Goal: Transaction & Acquisition: Purchase product/service

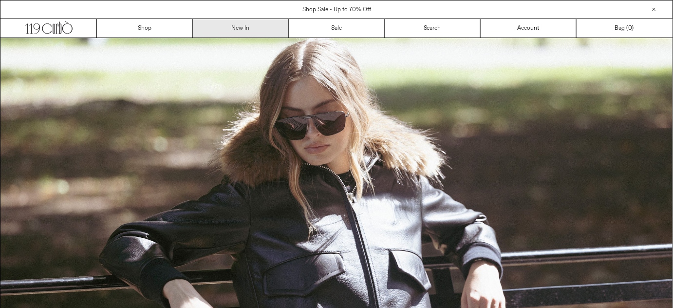
click at [241, 35] on link "New In" at bounding box center [241, 28] width 96 height 18
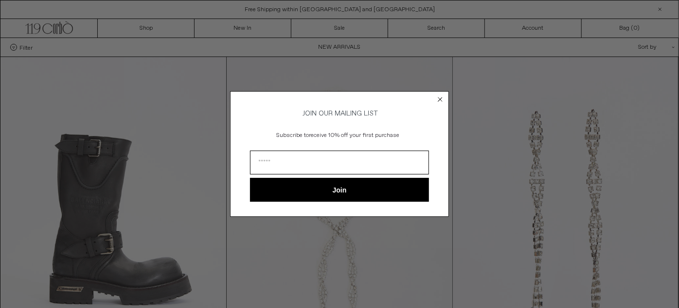
click at [437, 99] on circle "Close dialog" at bounding box center [440, 98] width 9 height 9
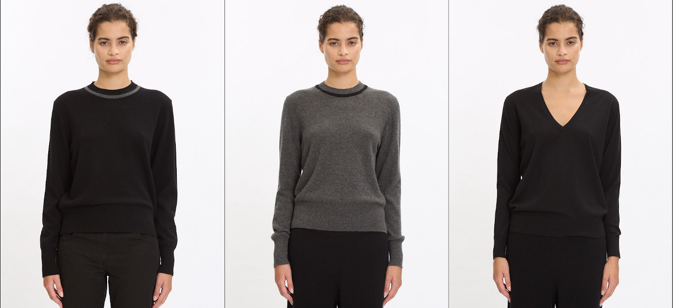
scroll to position [7344, 0]
